Goal: Navigation & Orientation: Find specific page/section

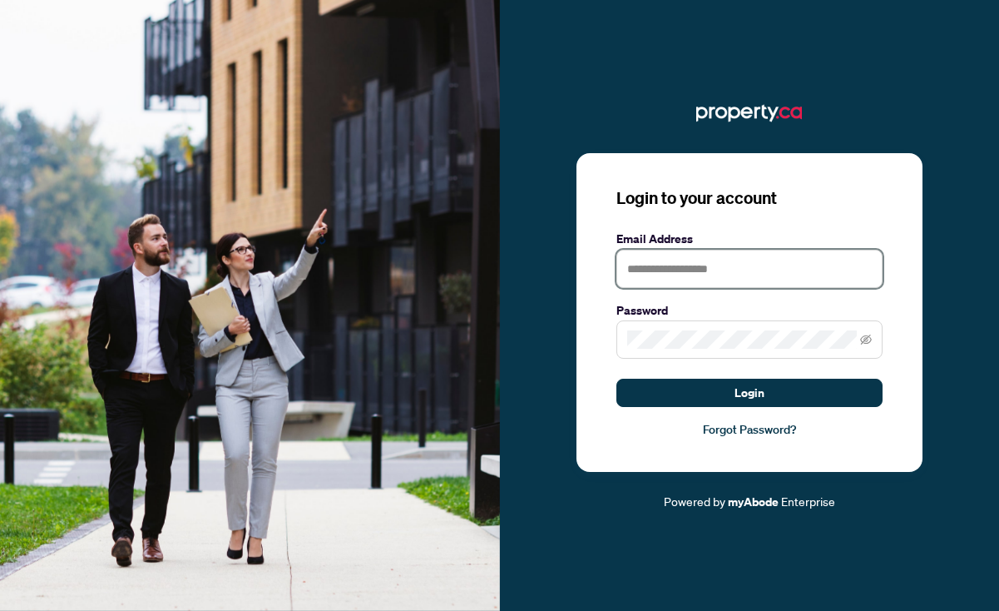
click at [709, 288] on input "text" at bounding box center [749, 269] width 266 height 38
click at [463, 469] on img at bounding box center [250, 305] width 500 height 611
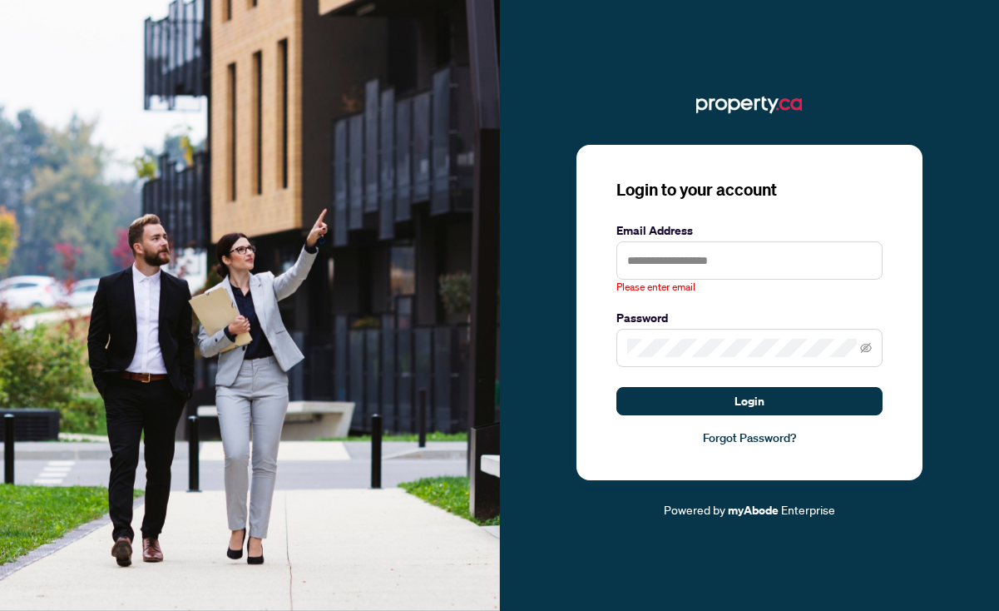
click at [751, 240] on label "Email Address" at bounding box center [749, 230] width 266 height 18
click at [740, 280] on input "text" at bounding box center [749, 260] width 266 height 38
click at [383, 469] on img at bounding box center [250, 305] width 500 height 611
click at [730, 280] on input "text" at bounding box center [749, 260] width 266 height 38
click at [361, 472] on img at bounding box center [250, 305] width 500 height 611
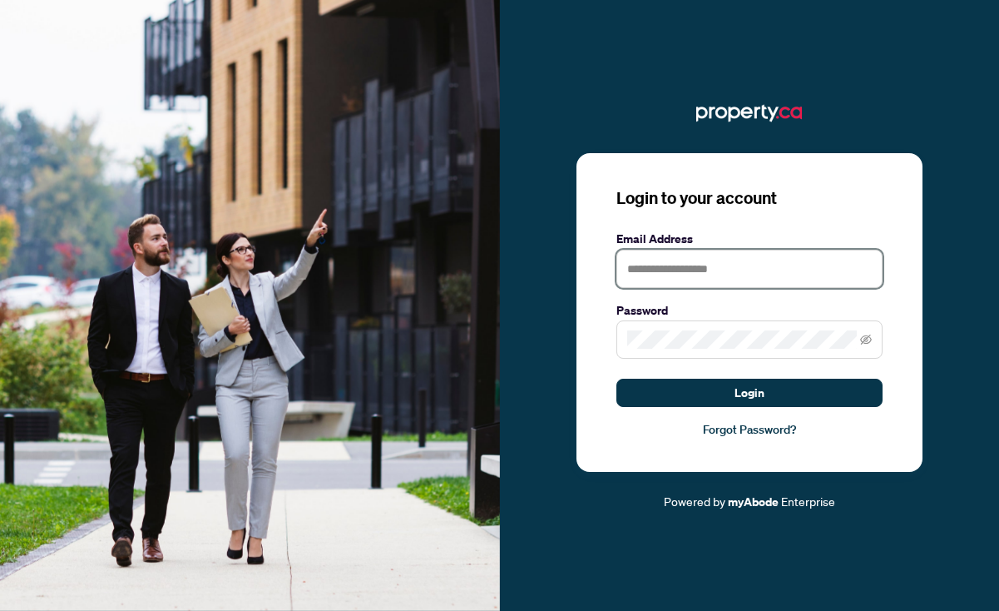
click at [688, 288] on input "text" at bounding box center [749, 269] width 266 height 38
click at [388, 465] on img at bounding box center [250, 305] width 500 height 611
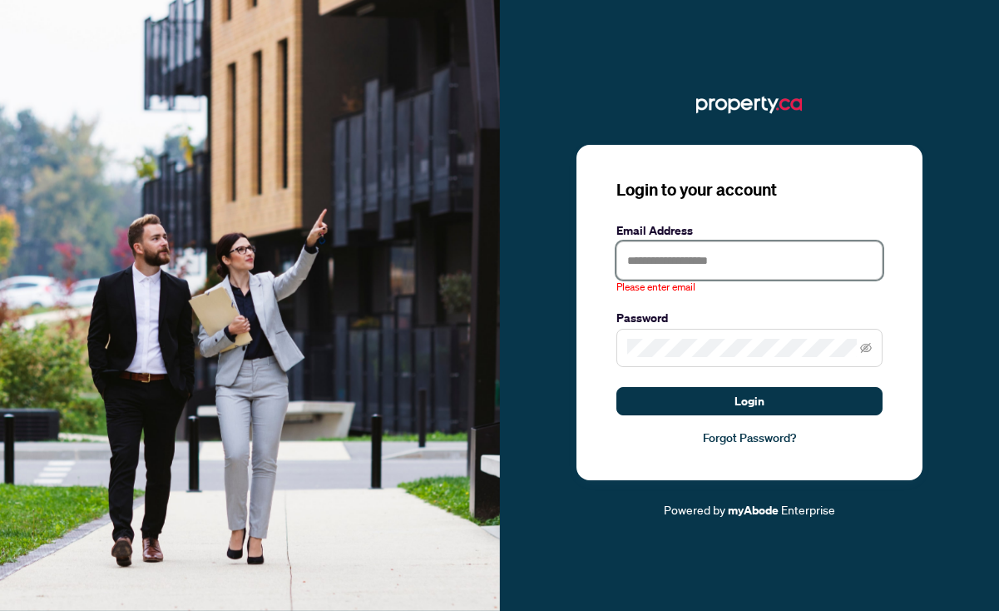
click at [683, 280] on input "text" at bounding box center [749, 260] width 266 height 38
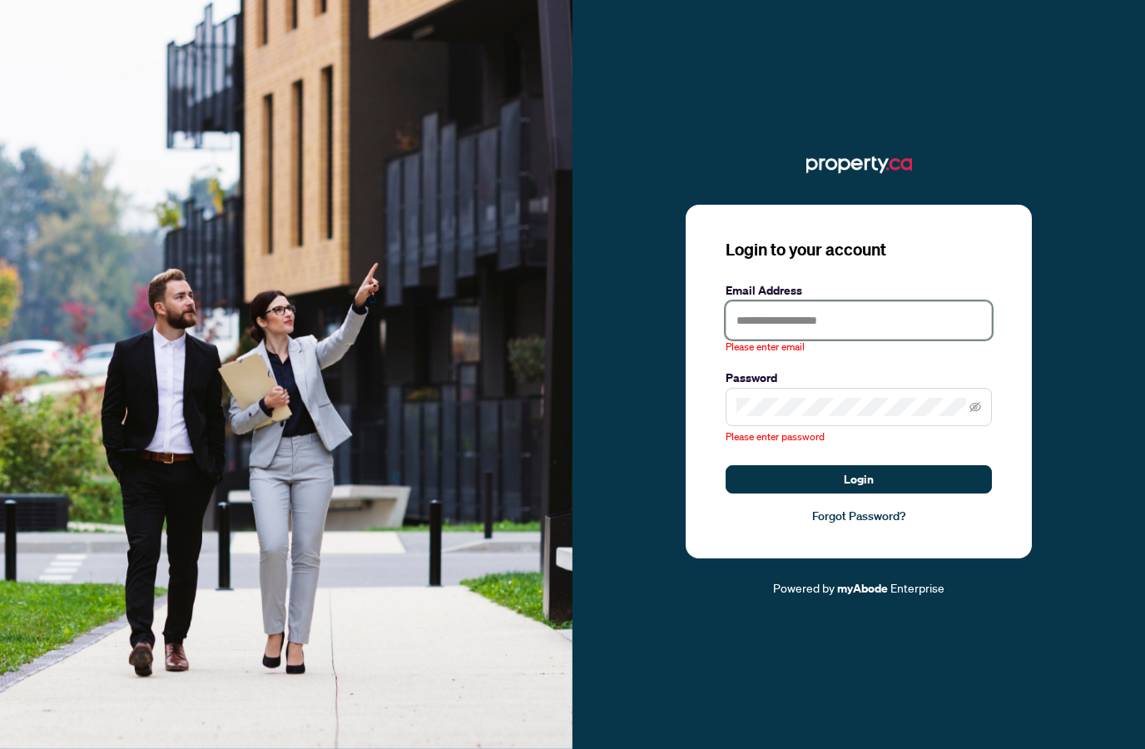
click at [839, 339] on input "text" at bounding box center [858, 320] width 266 height 38
type input "**********"
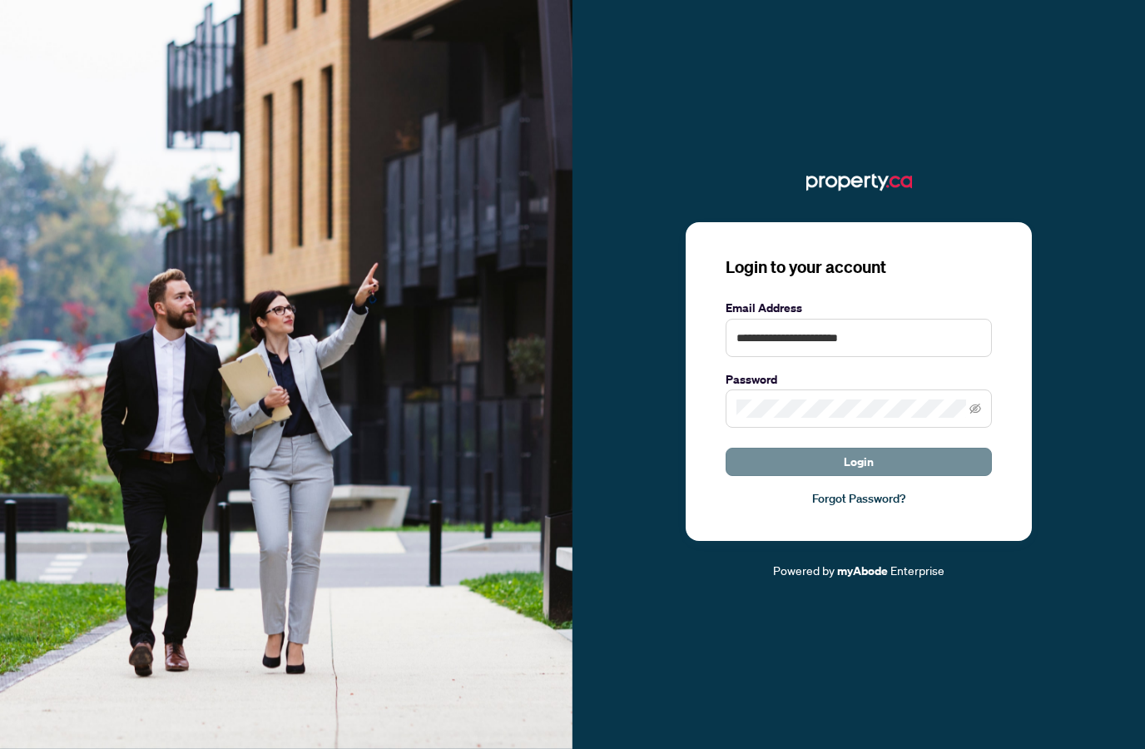
click at [894, 476] on button "Login" at bounding box center [858, 462] width 266 height 28
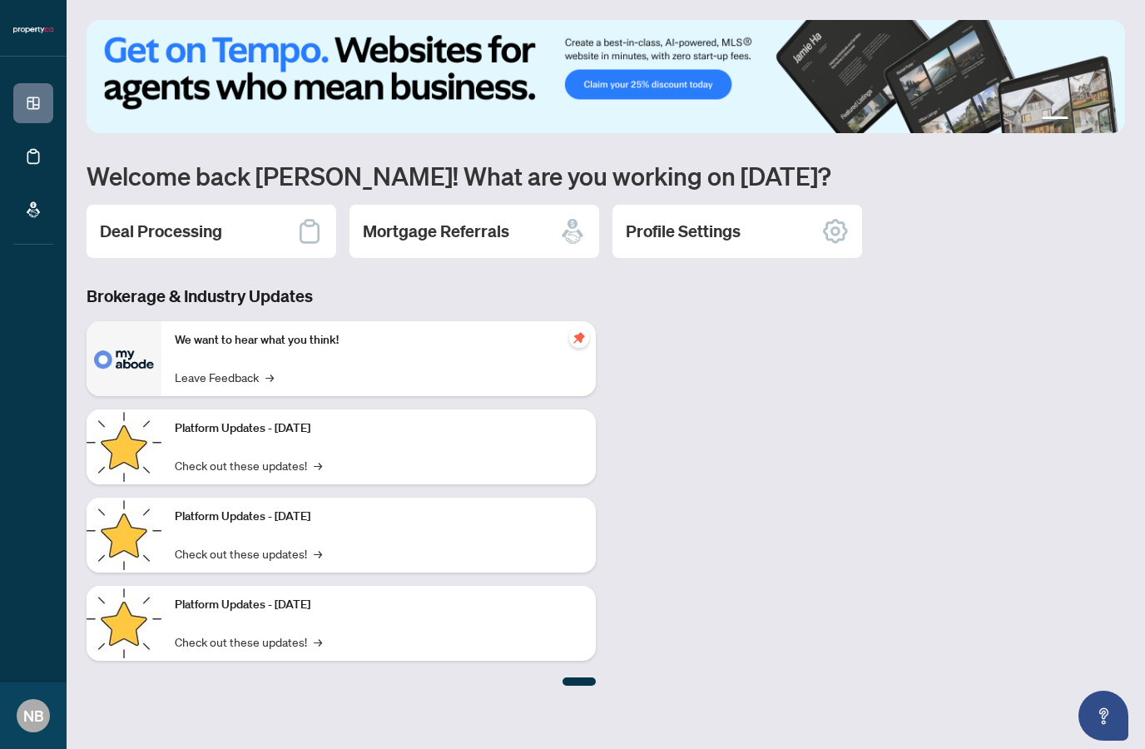
click at [253, 225] on div "Deal Processing" at bounding box center [212, 231] width 250 height 53
